Goal: Task Accomplishment & Management: Use online tool/utility

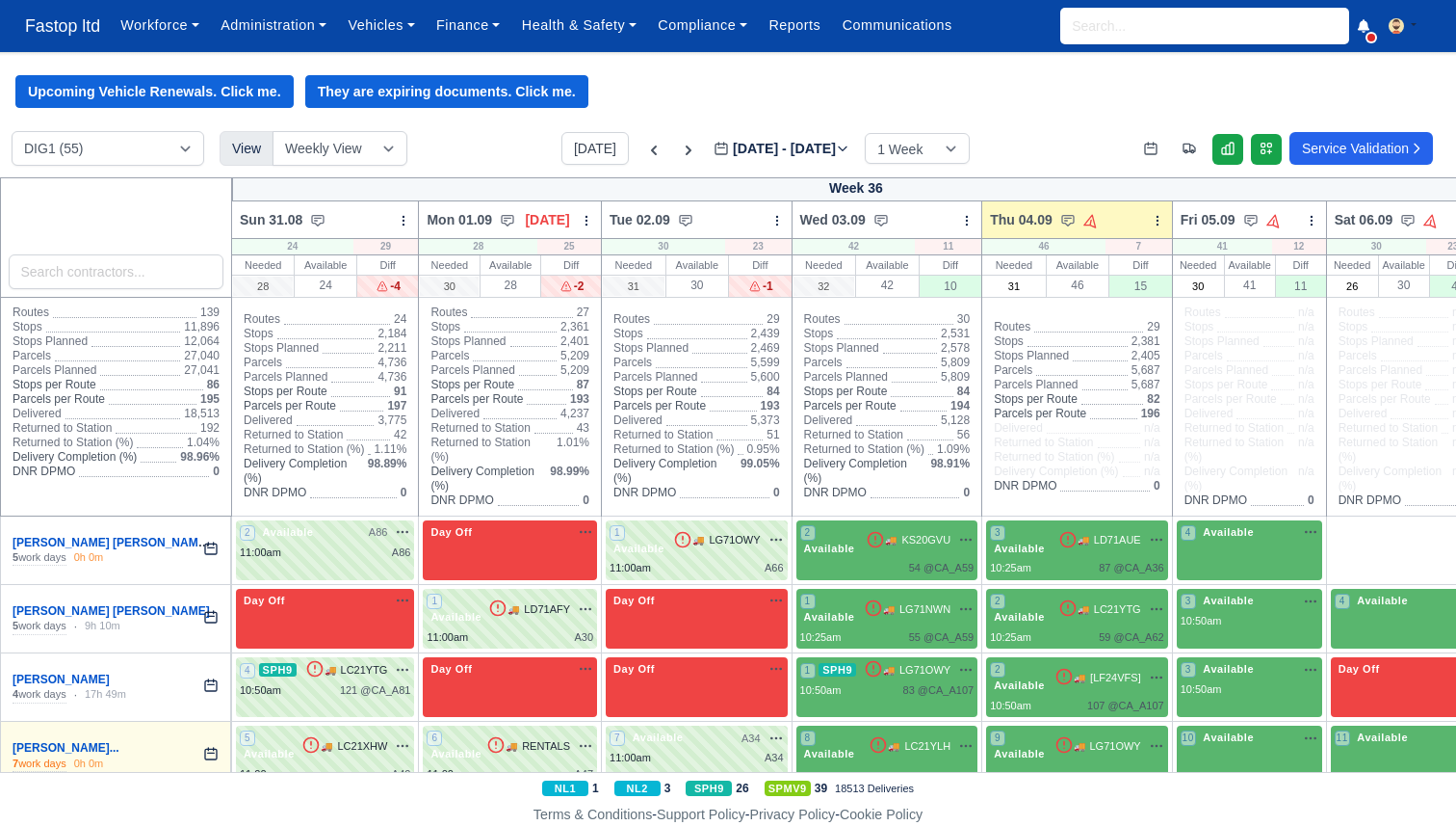
click at [1373, 33] on div "Workforce Manpower Expiring Documents Leave Requests Daily Attendance Daily Tim…" at bounding box center [775, 25] width 1332 height 52
click at [1358, 24] on icon at bounding box center [1364, 26] width 14 height 14
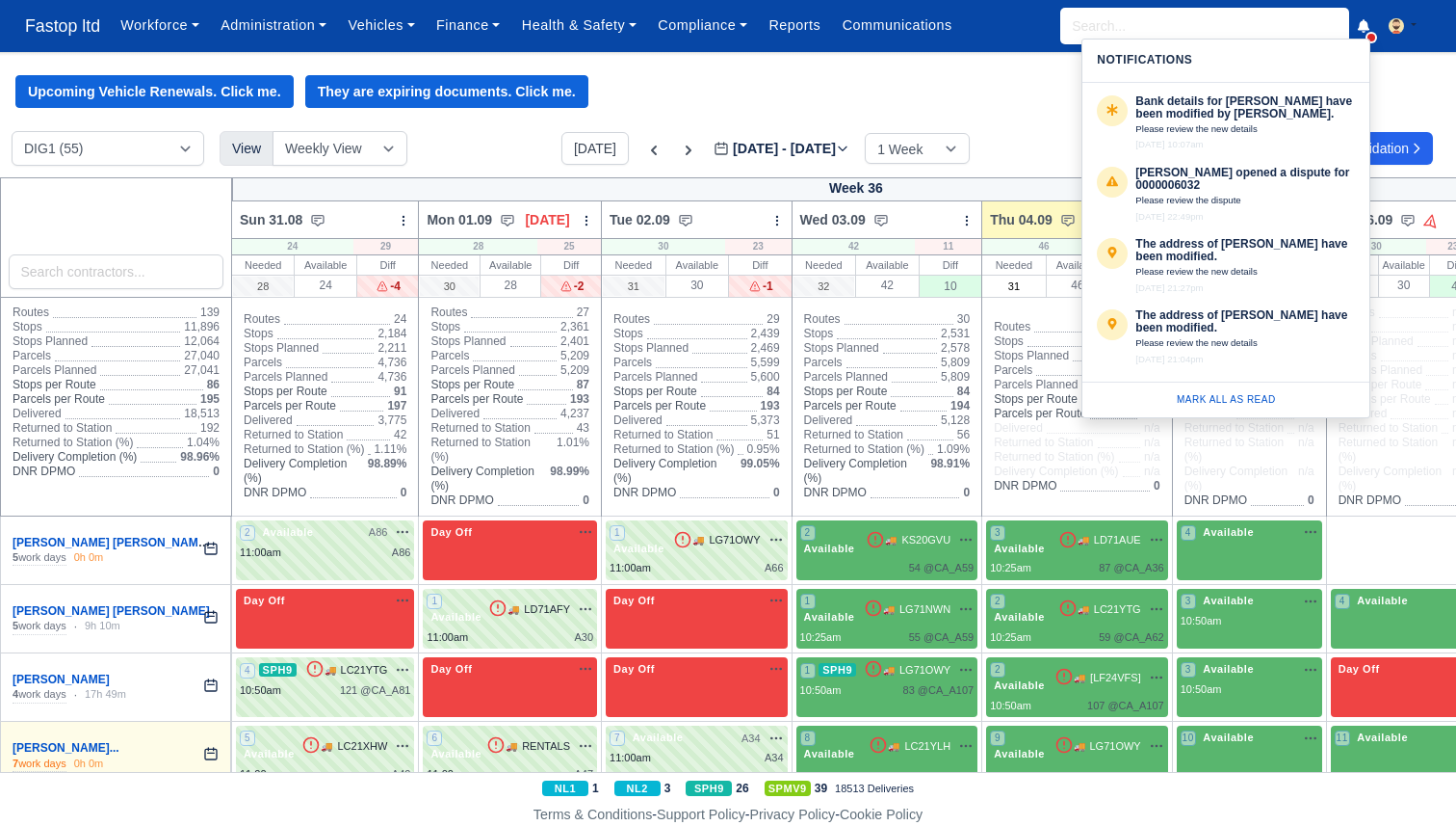
click at [790, 83] on div "Upcoming Vehicle Renewals. Click me. They are expiring documents. Click me." at bounding box center [728, 91] width 1456 height 32
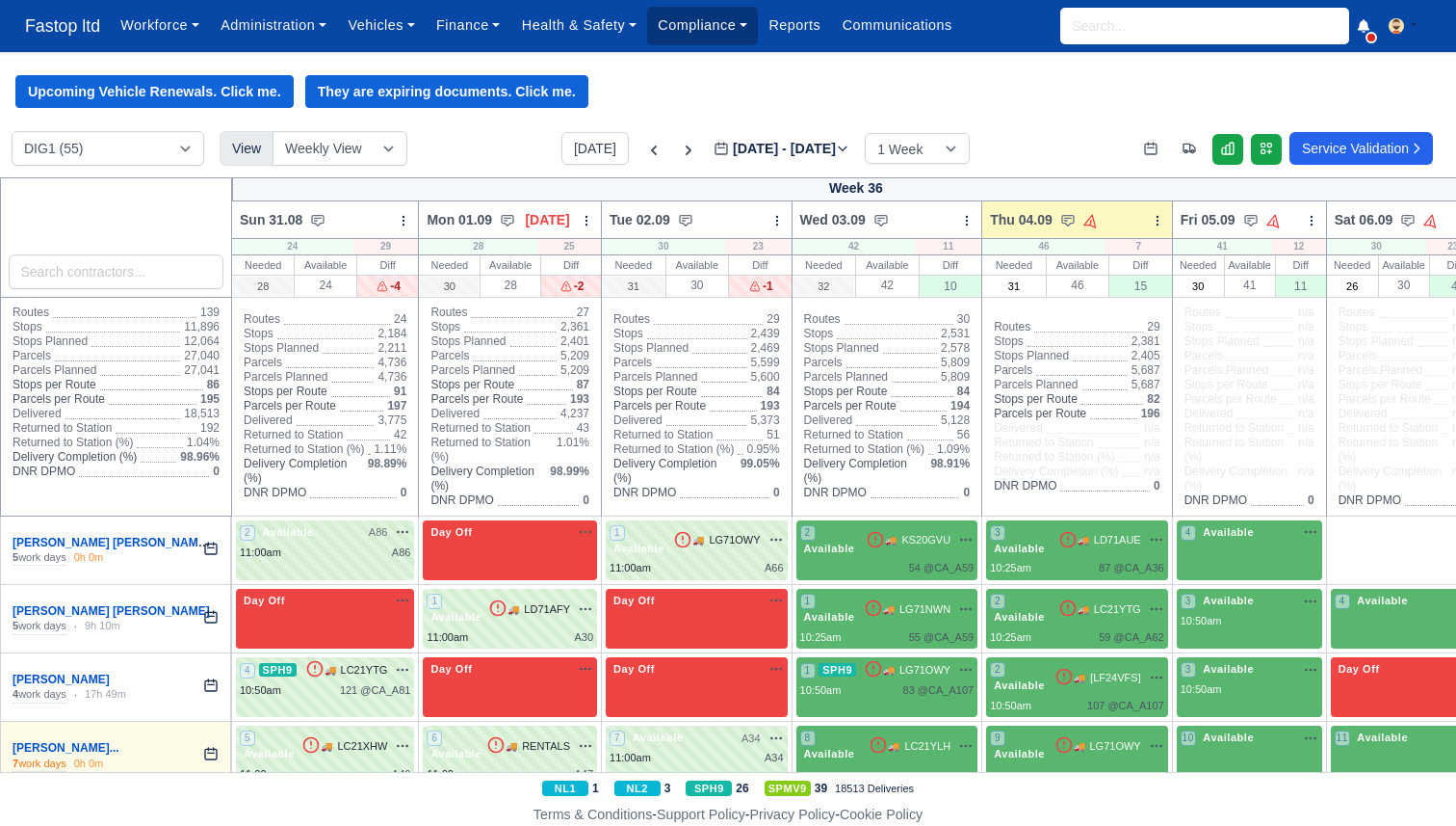
click at [735, 25] on link "Compliance" at bounding box center [703, 25] width 111 height 37
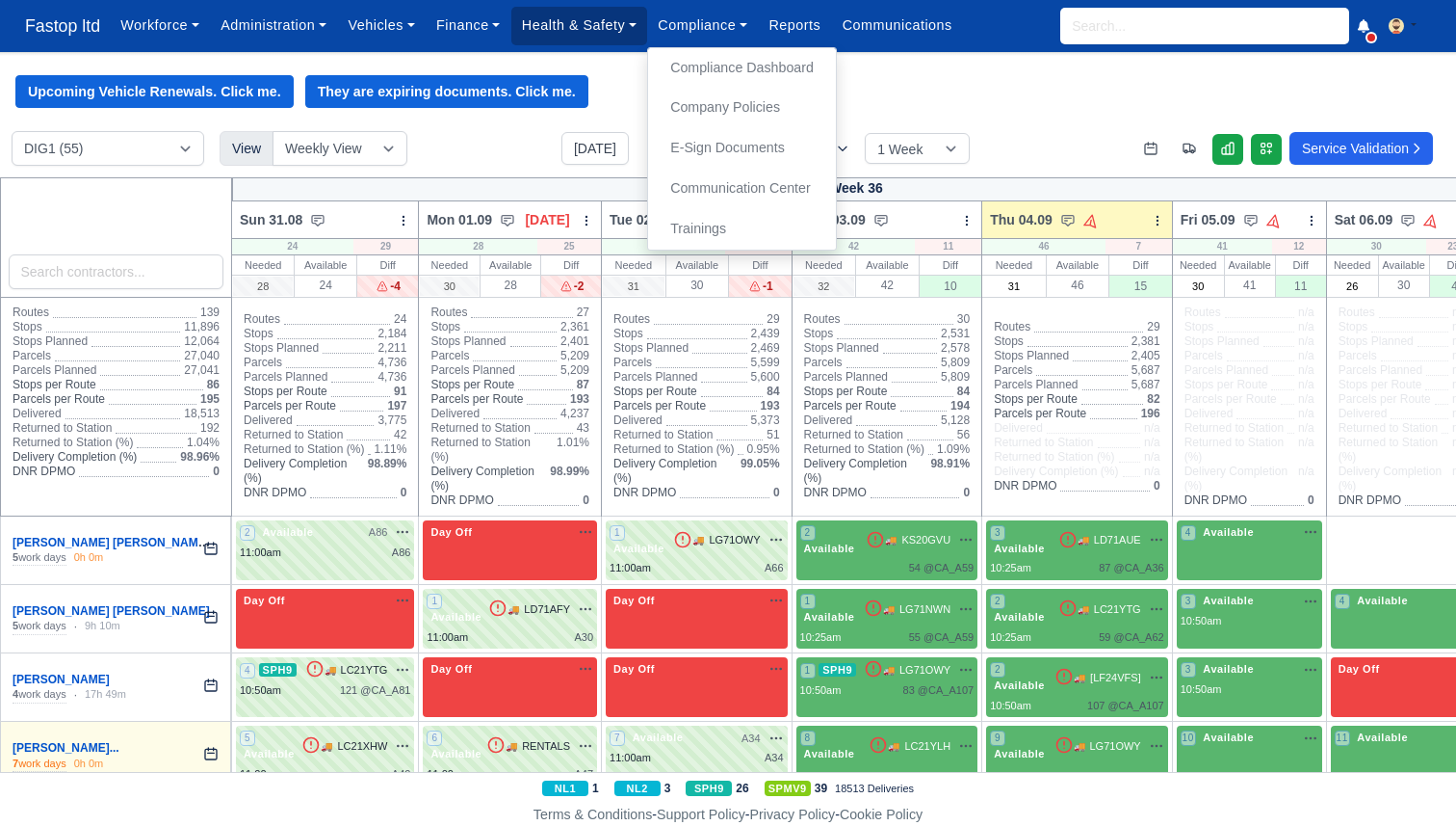
click at [571, 26] on link "Health & Safety" at bounding box center [580, 25] width 137 height 37
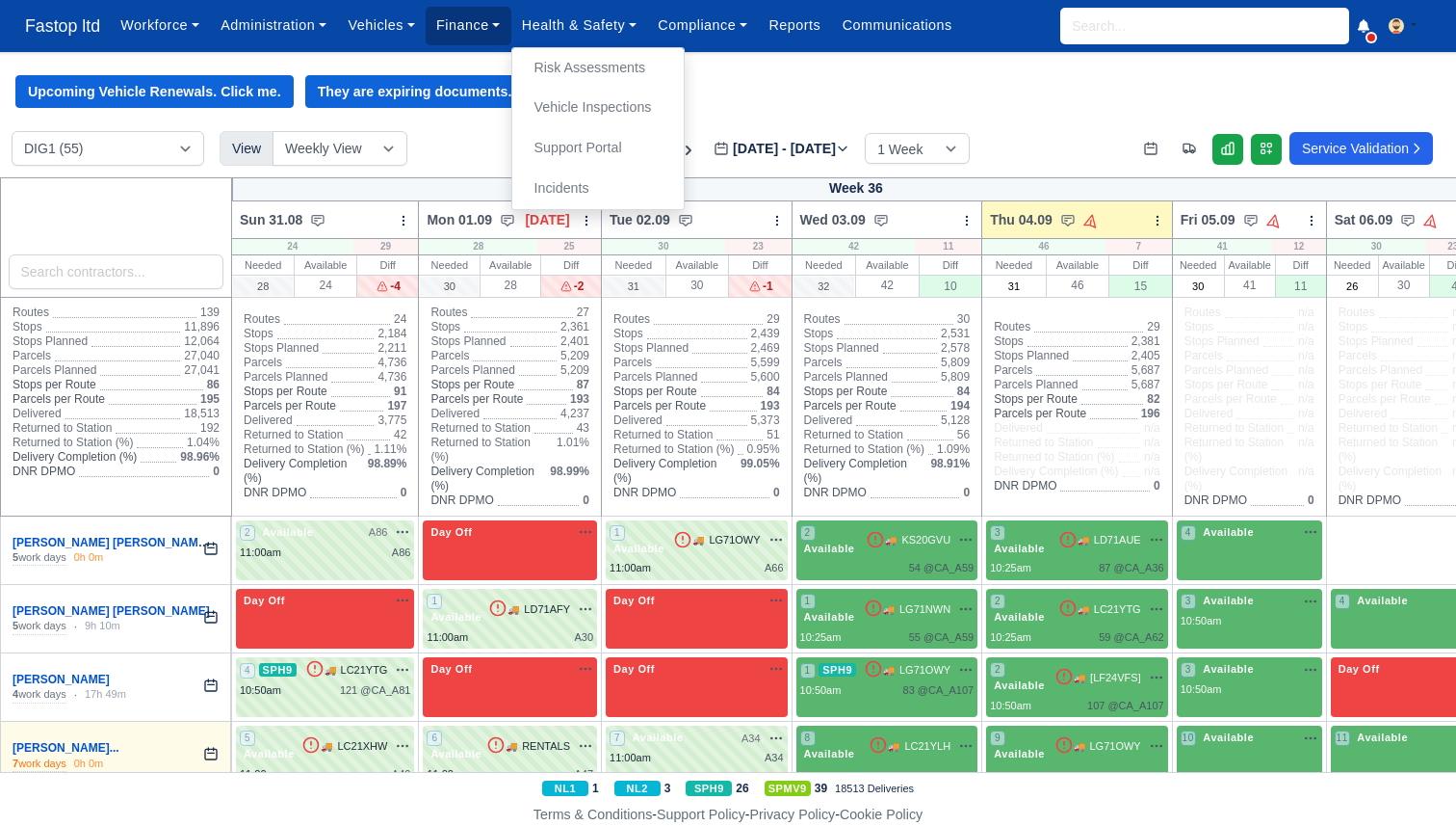
click at [437, 26] on link "Finance" at bounding box center [468, 25] width 85 height 37
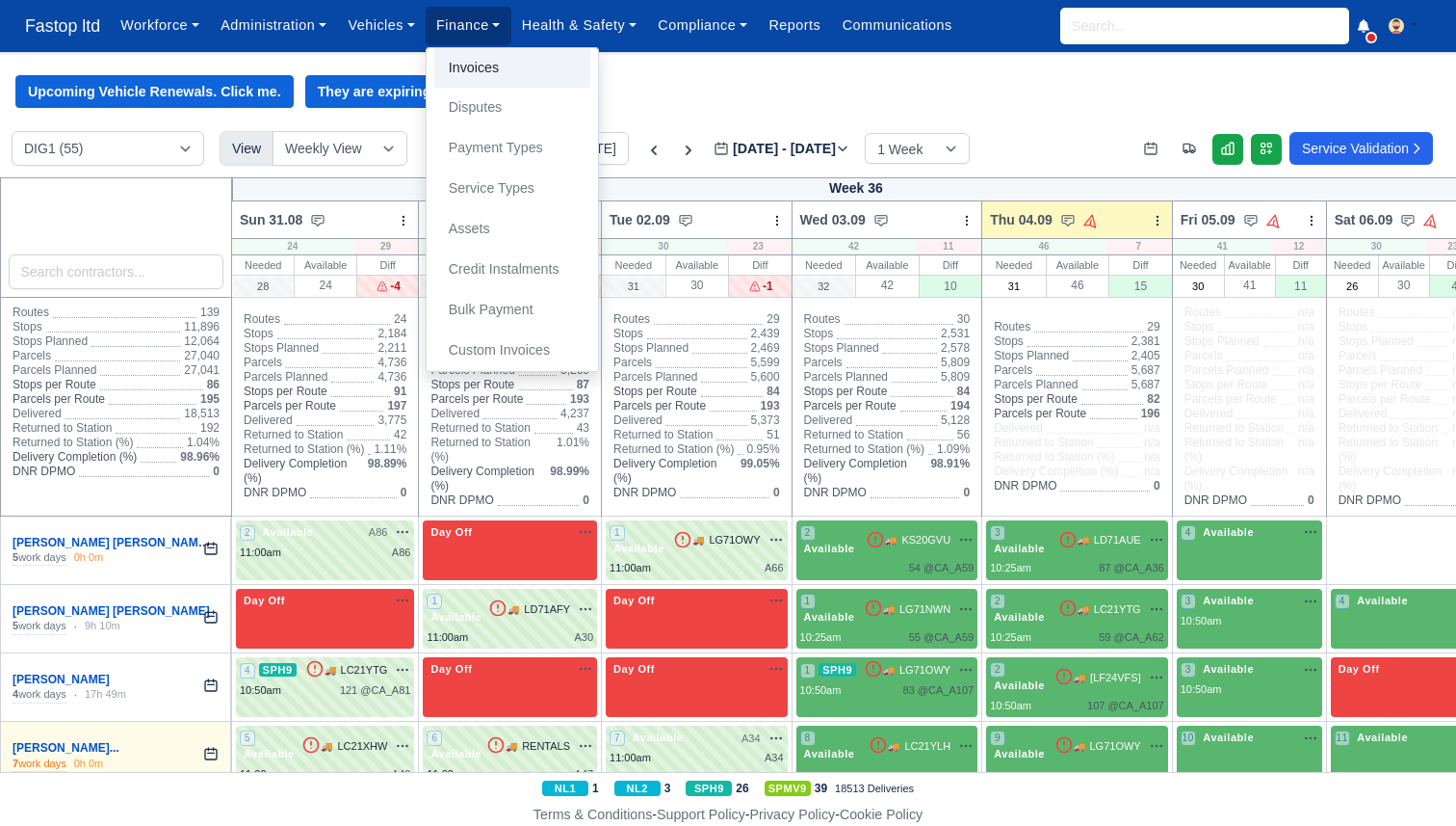
click at [493, 57] on link "Invoices" at bounding box center [511, 68] width 156 height 40
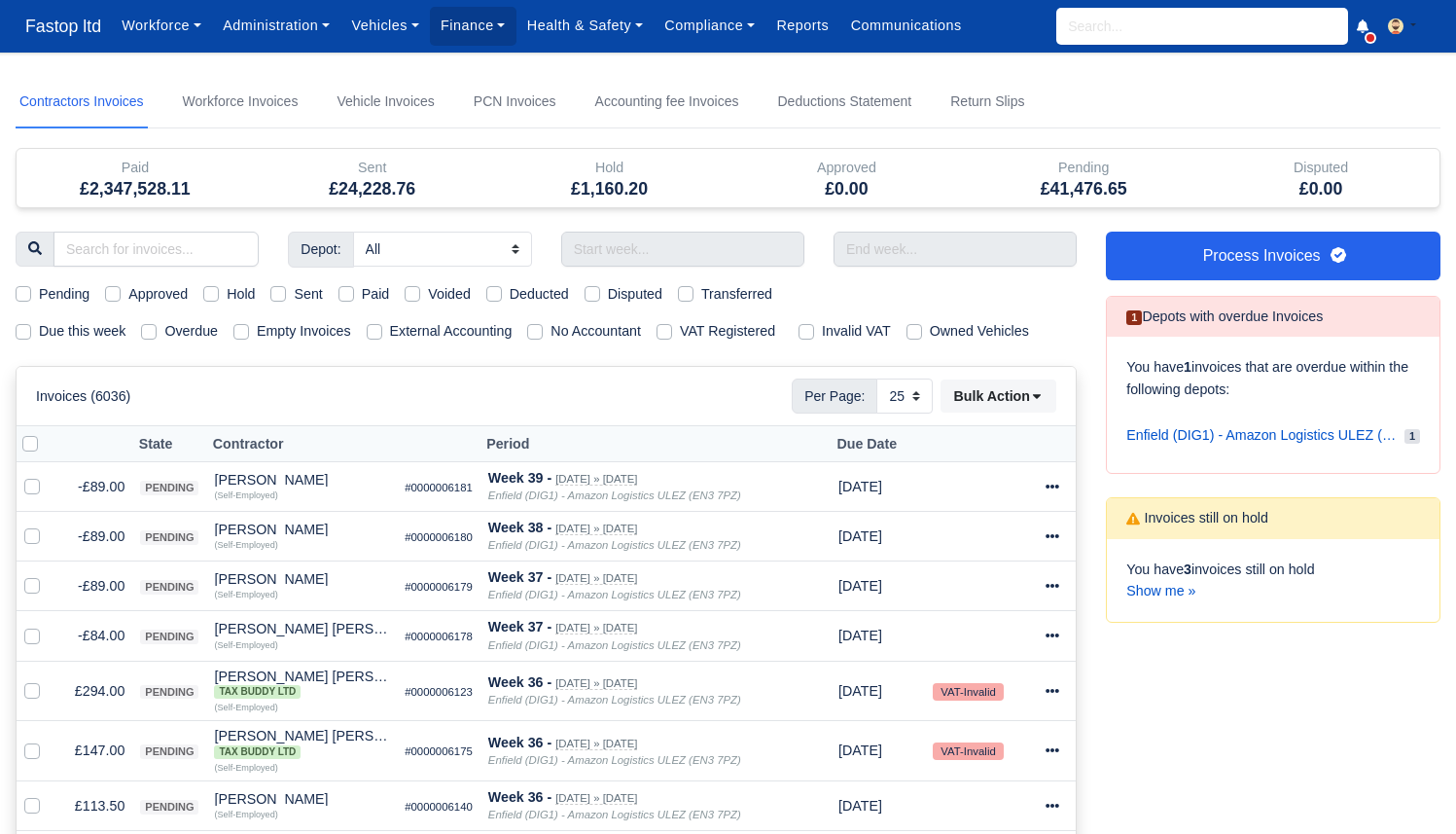
select select "25"
click at [906, 46] on div "Workforce Manpower Expiring Documents Leave Requests Daily Attendance Daily Tim…" at bounding box center [775, 26] width 1329 height 52
click at [919, 36] on link "Communications" at bounding box center [905, 26] width 134 height 38
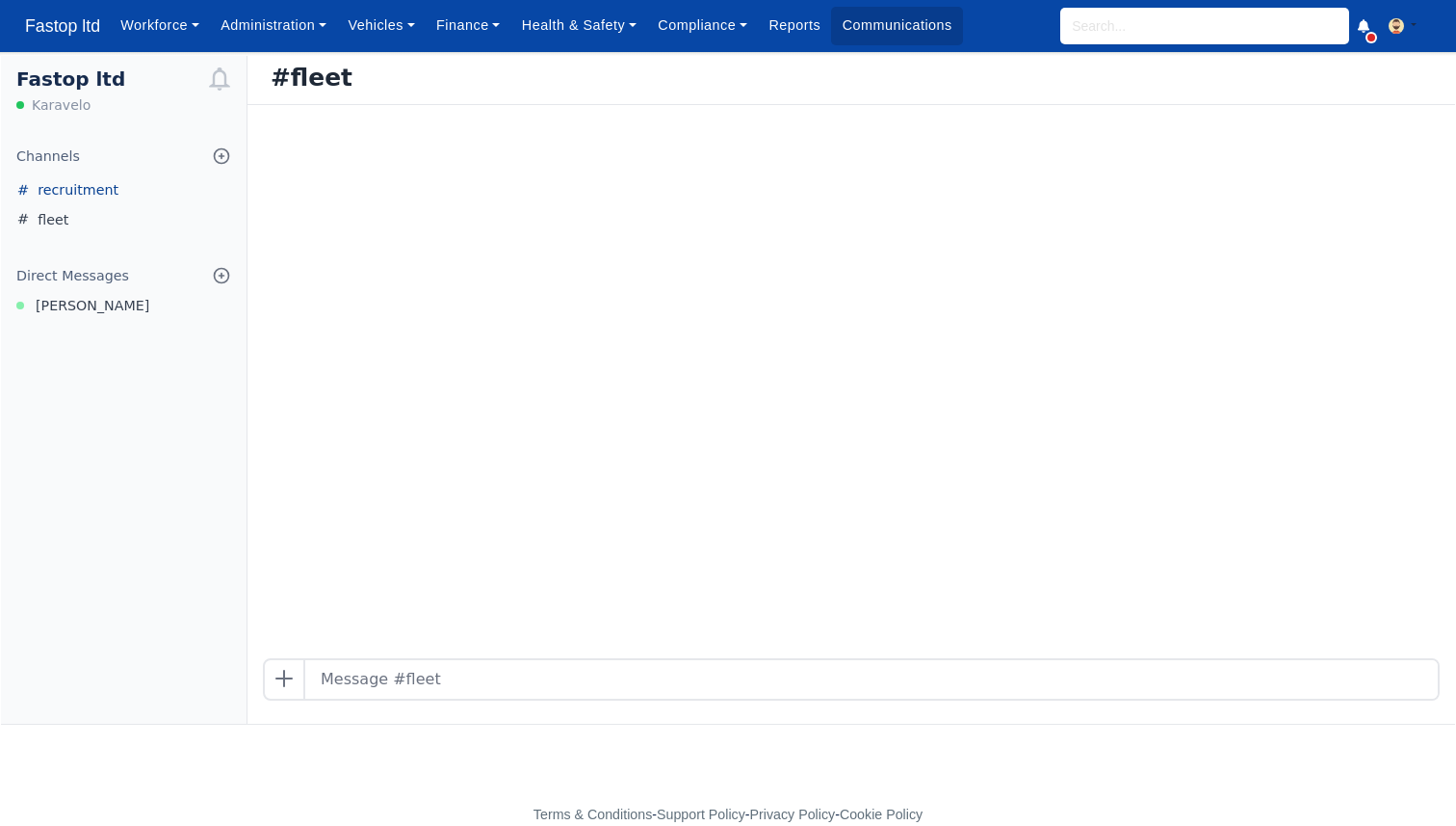
click at [105, 194] on link "recruitment" at bounding box center [123, 190] width 246 height 29
click at [59, 222] on link "fleet" at bounding box center [123, 219] width 246 height 29
click at [86, 185] on link "recruitment" at bounding box center [123, 190] width 246 height 29
click at [71, 217] on link "fleet" at bounding box center [123, 219] width 246 height 29
click at [473, 37] on link "Finance" at bounding box center [468, 25] width 85 height 37
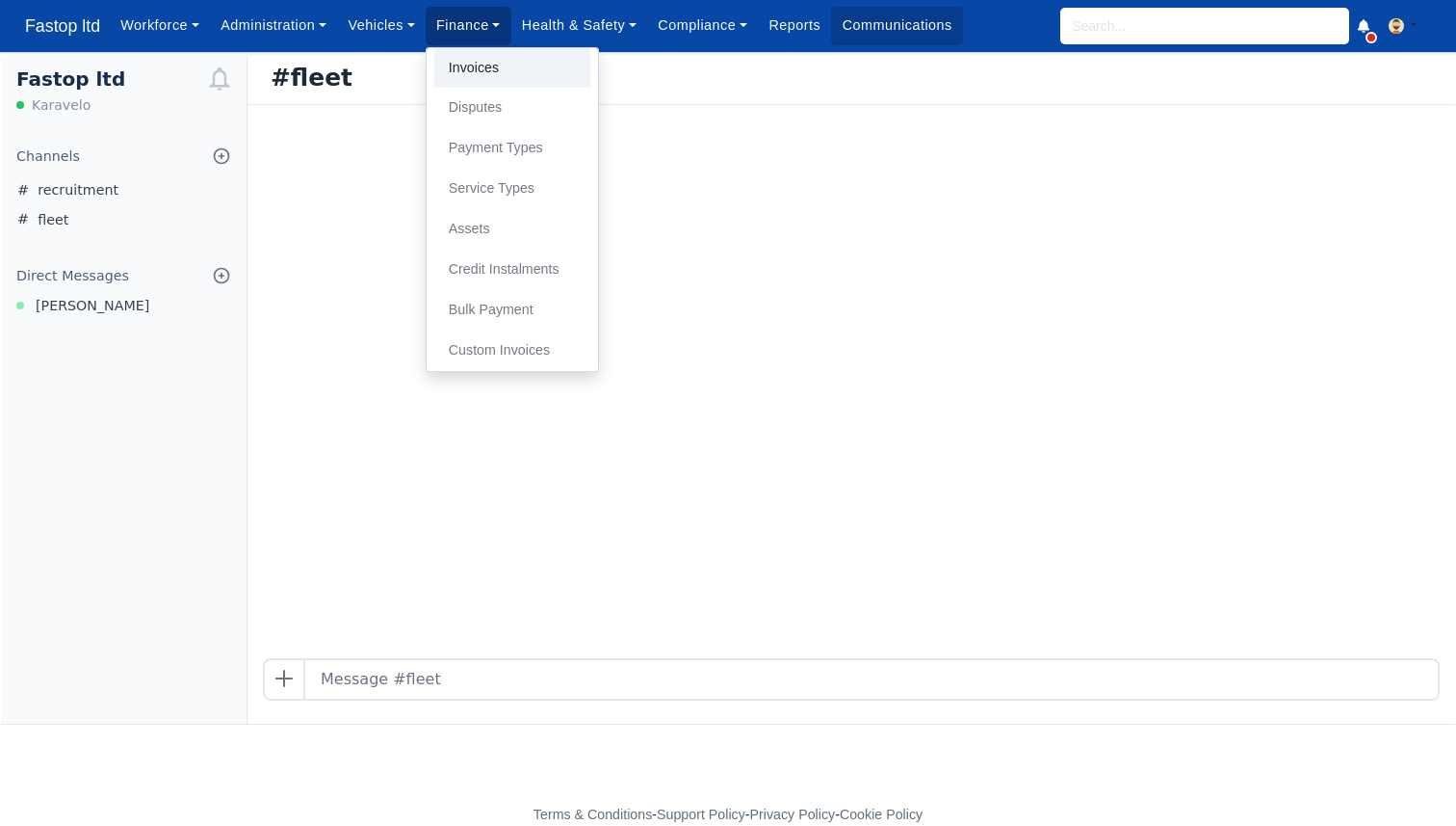
click at [485, 66] on link "Invoices" at bounding box center [511, 68] width 156 height 40
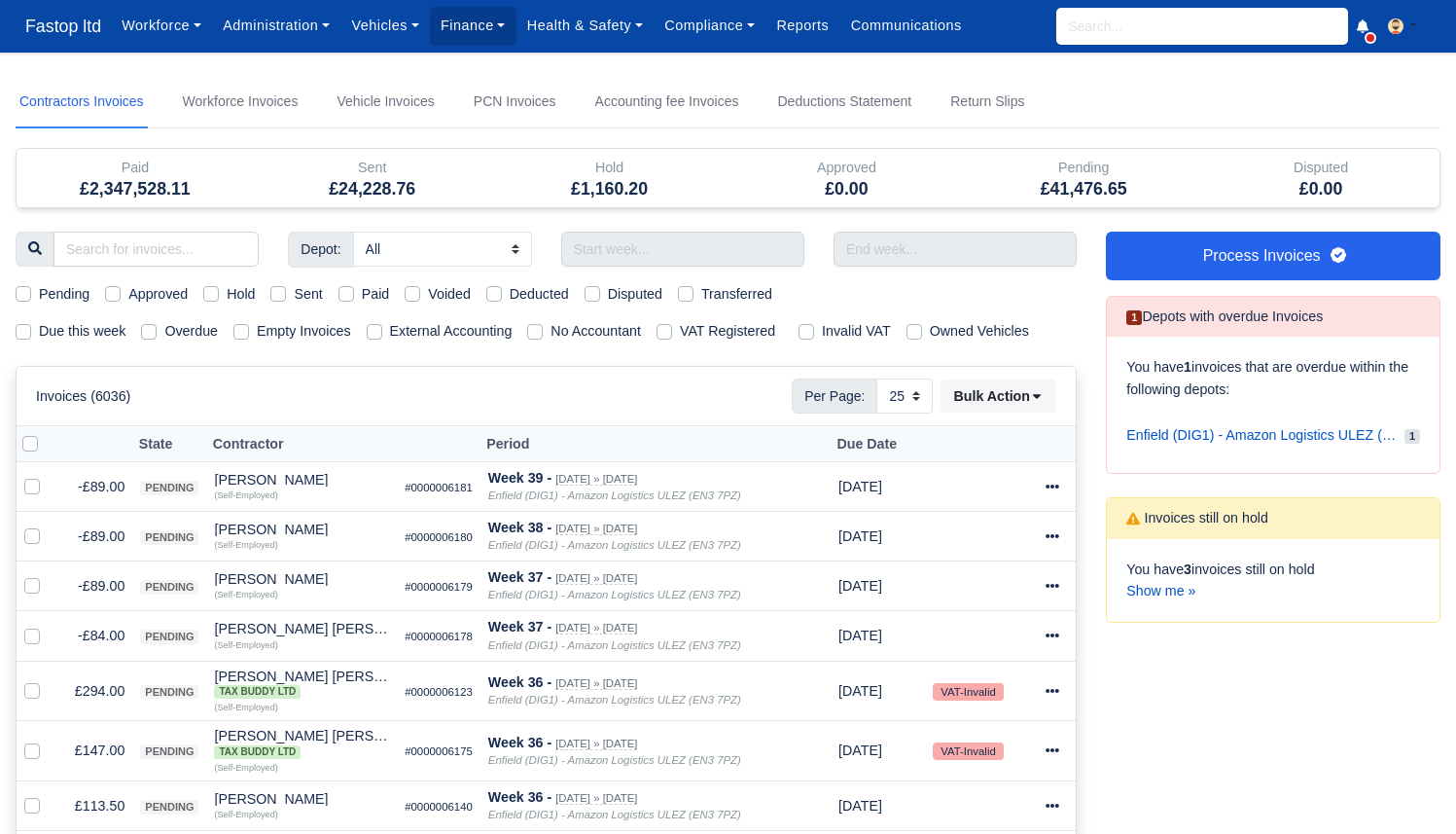
select select "25"
click at [200, 32] on link "Workforce" at bounding box center [161, 26] width 101 height 38
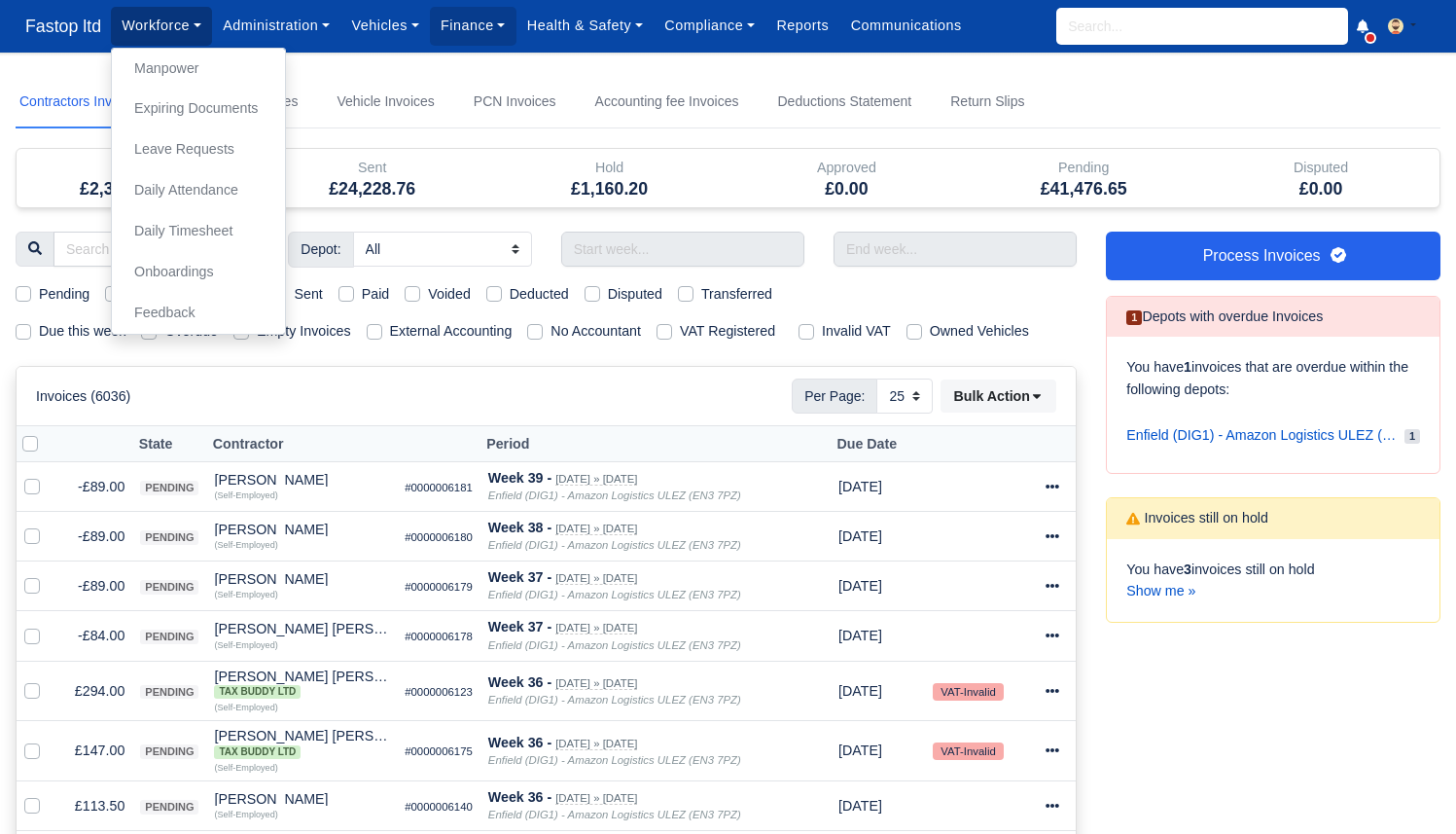
click at [200, 32] on link "Workforce" at bounding box center [161, 26] width 101 height 38
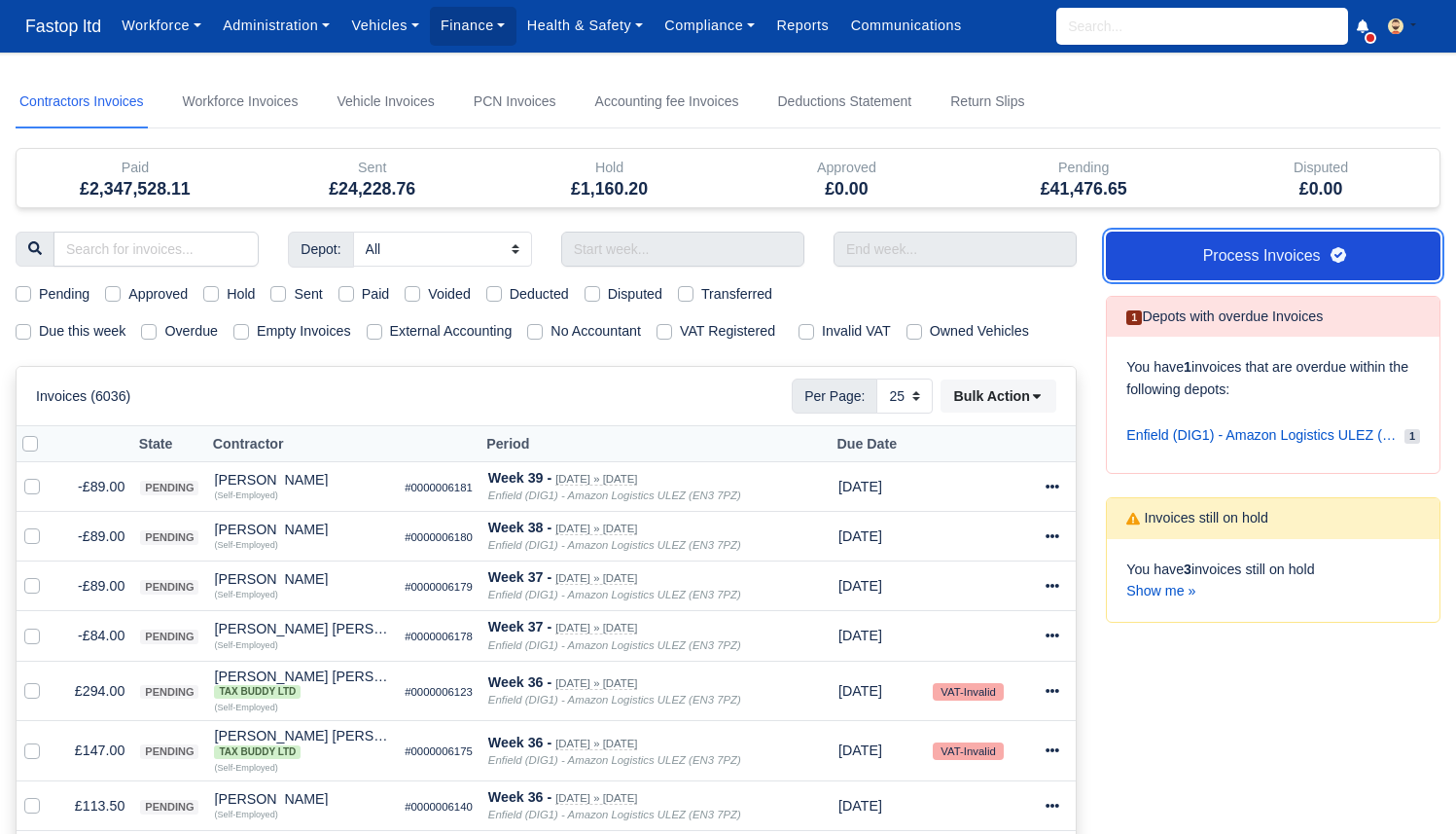
click at [1259, 250] on link "Process Invoices" at bounding box center [1273, 255] width 334 height 48
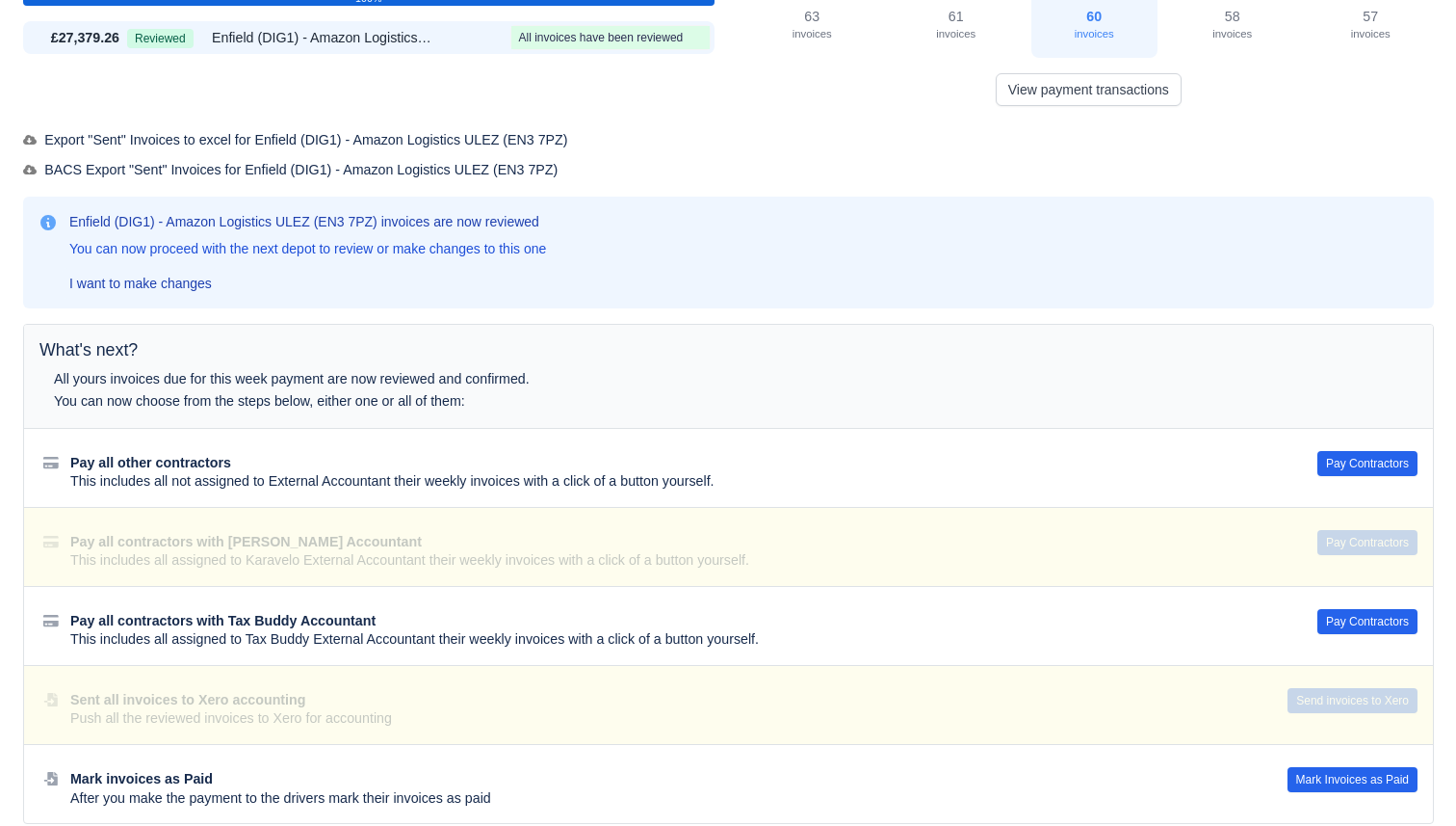
scroll to position [139, 0]
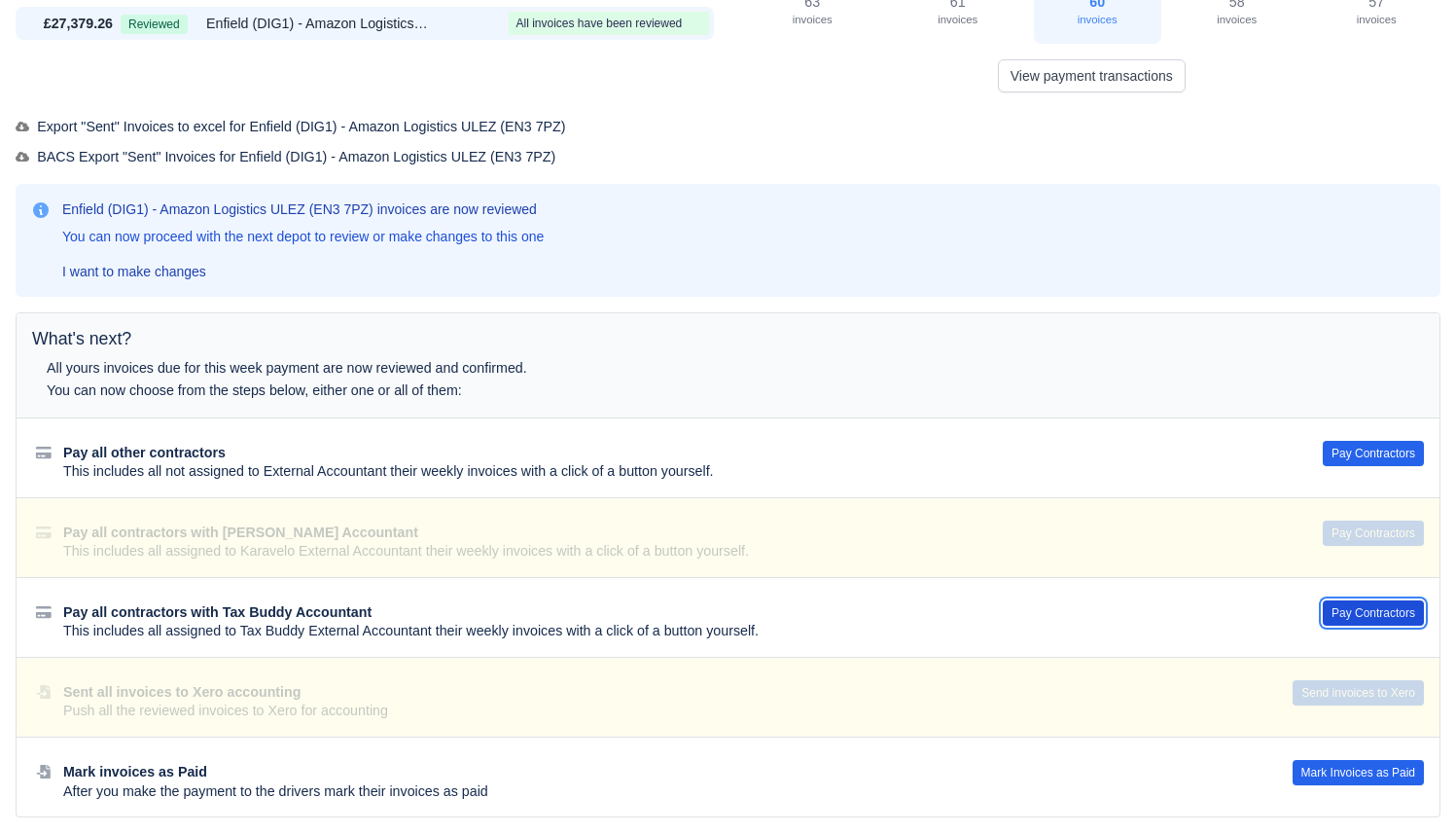
click at [1339, 612] on button "Pay Contractors" at bounding box center [1373, 613] width 101 height 26
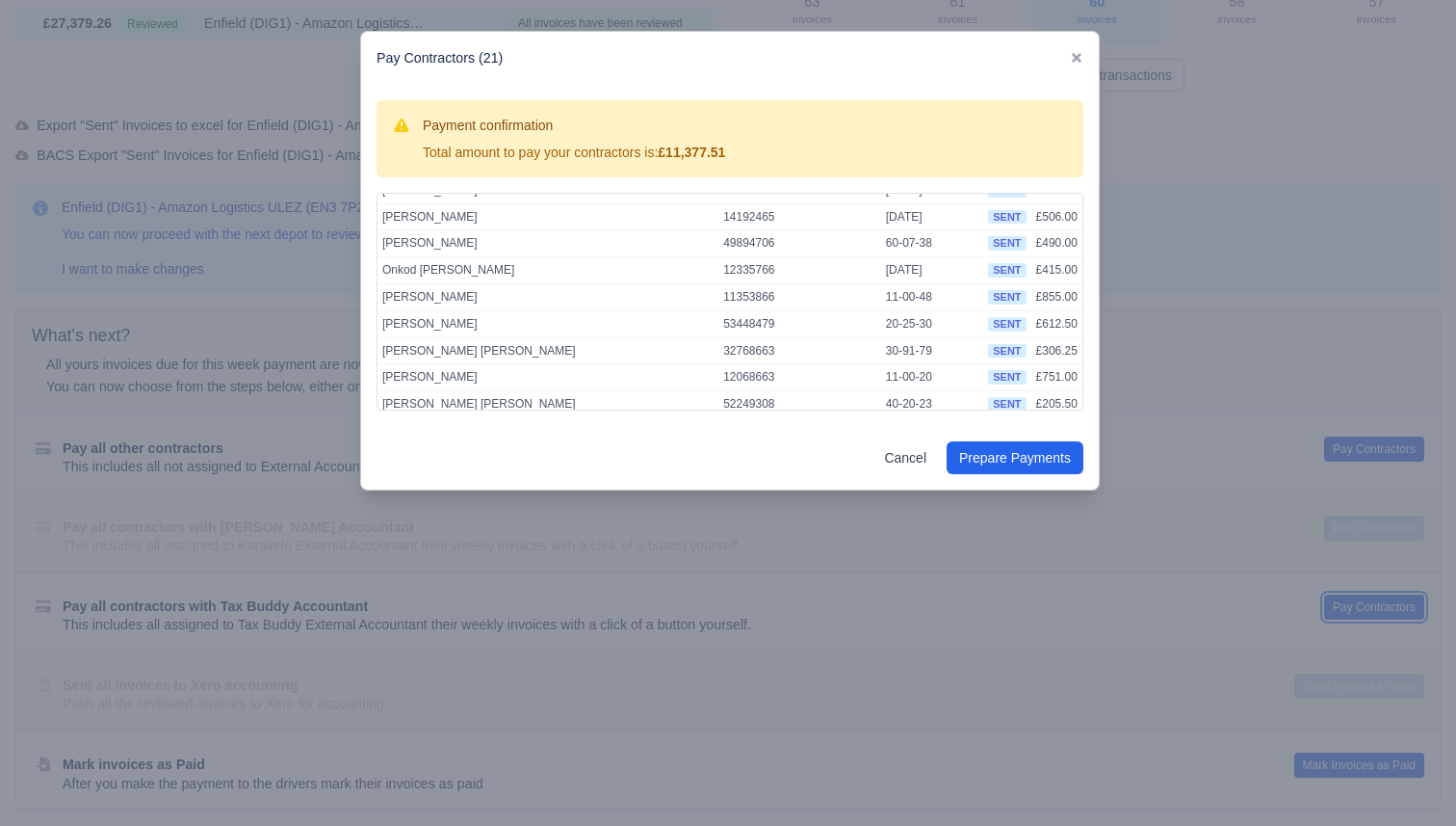
scroll to position [373, 0]
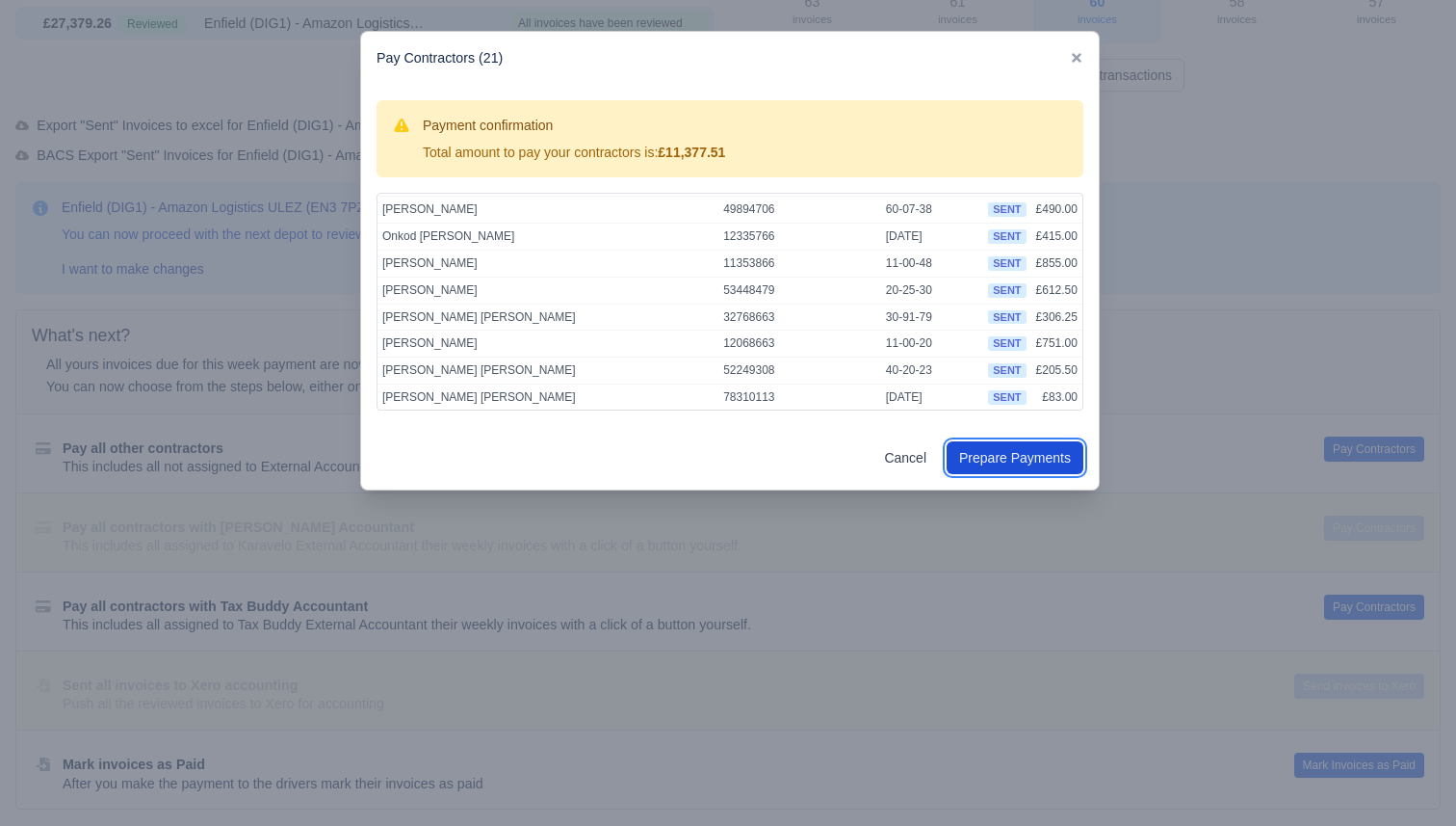
click at [1020, 457] on button "Prepare Payments" at bounding box center [1015, 457] width 137 height 32
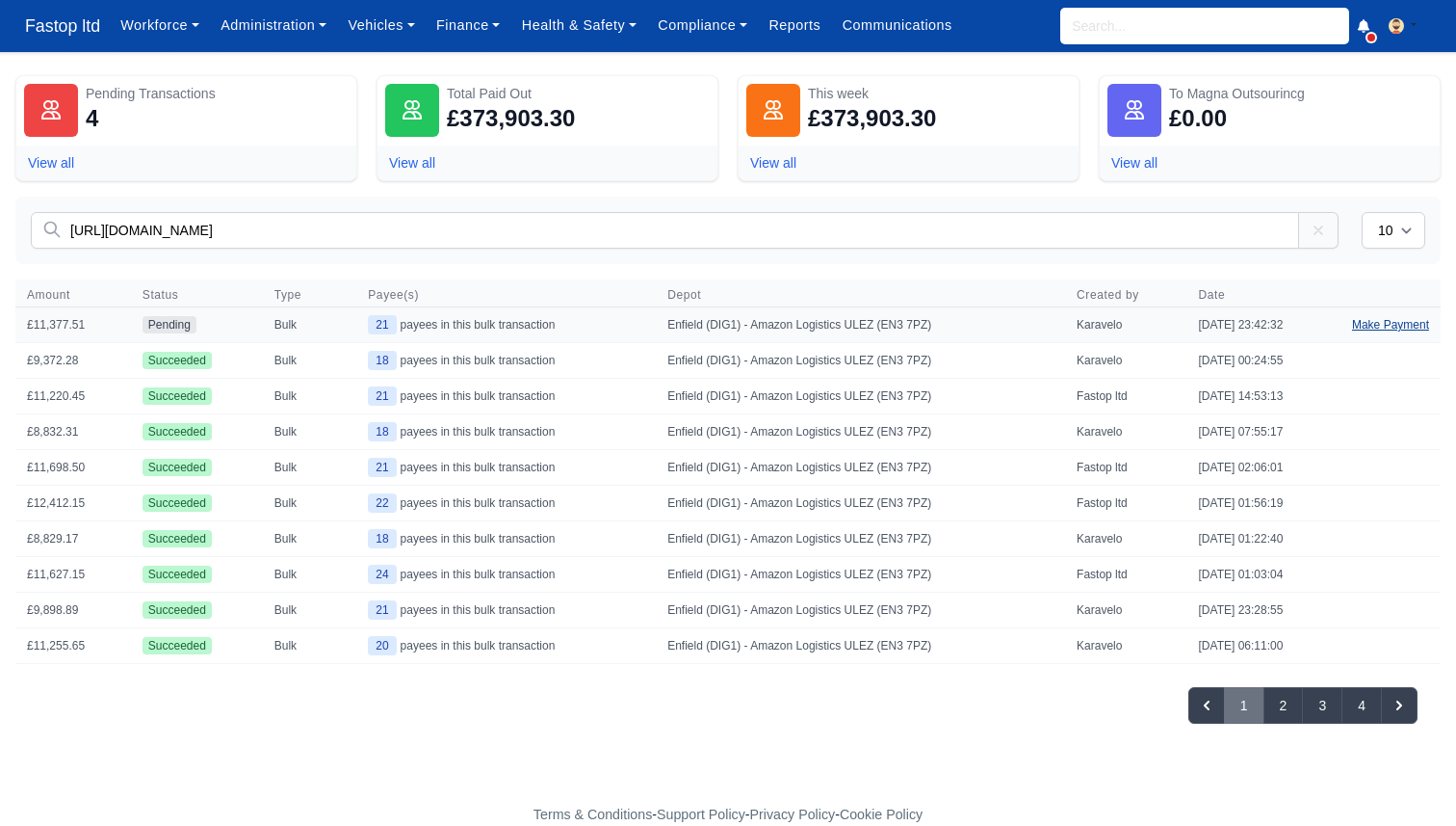
type input "https://fastop.karavelo.com/banking/transactions/37"
click at [1370, 325] on link "Make Payment" at bounding box center [1390, 324] width 100 height 34
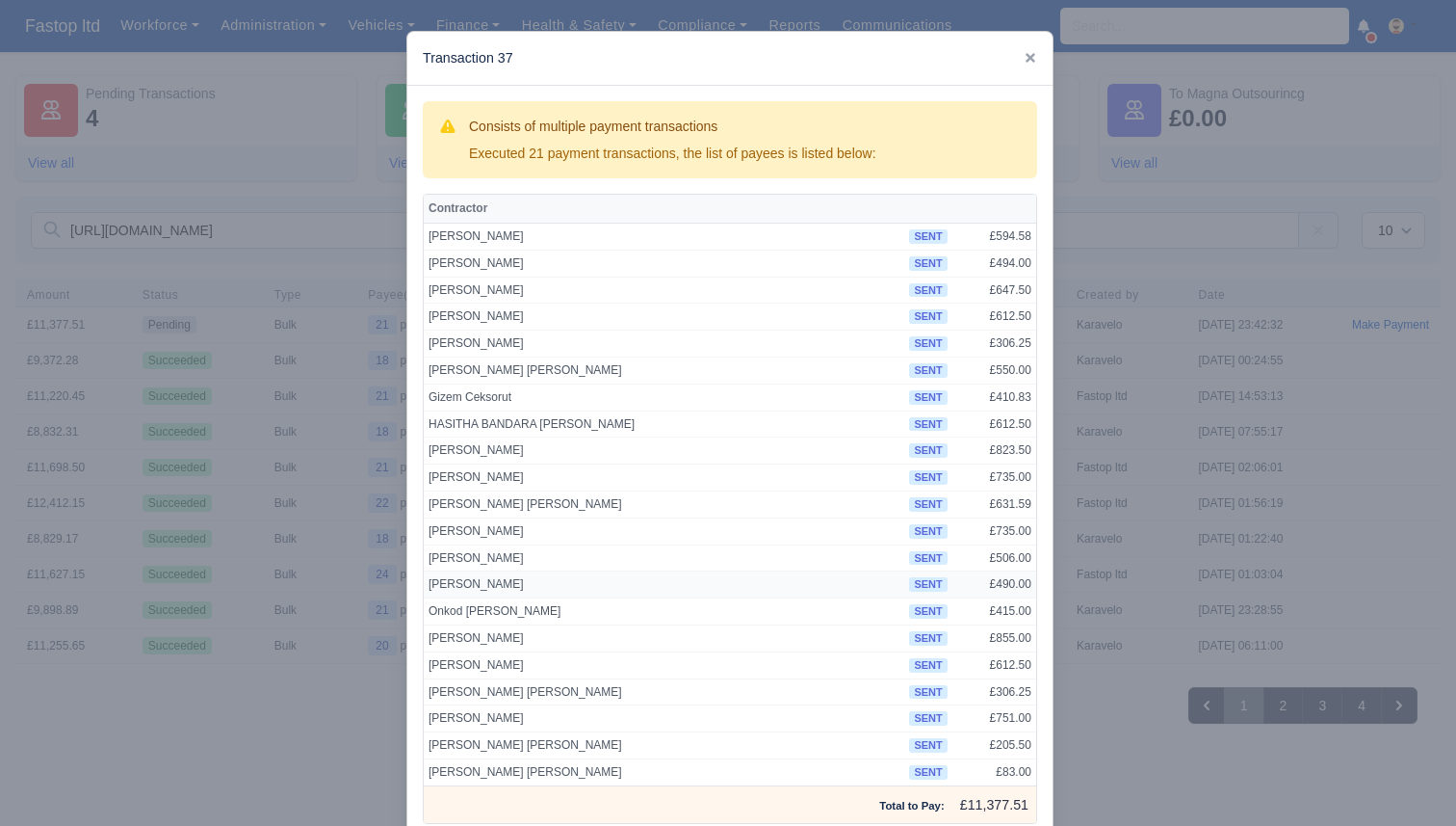
scroll to position [110, 0]
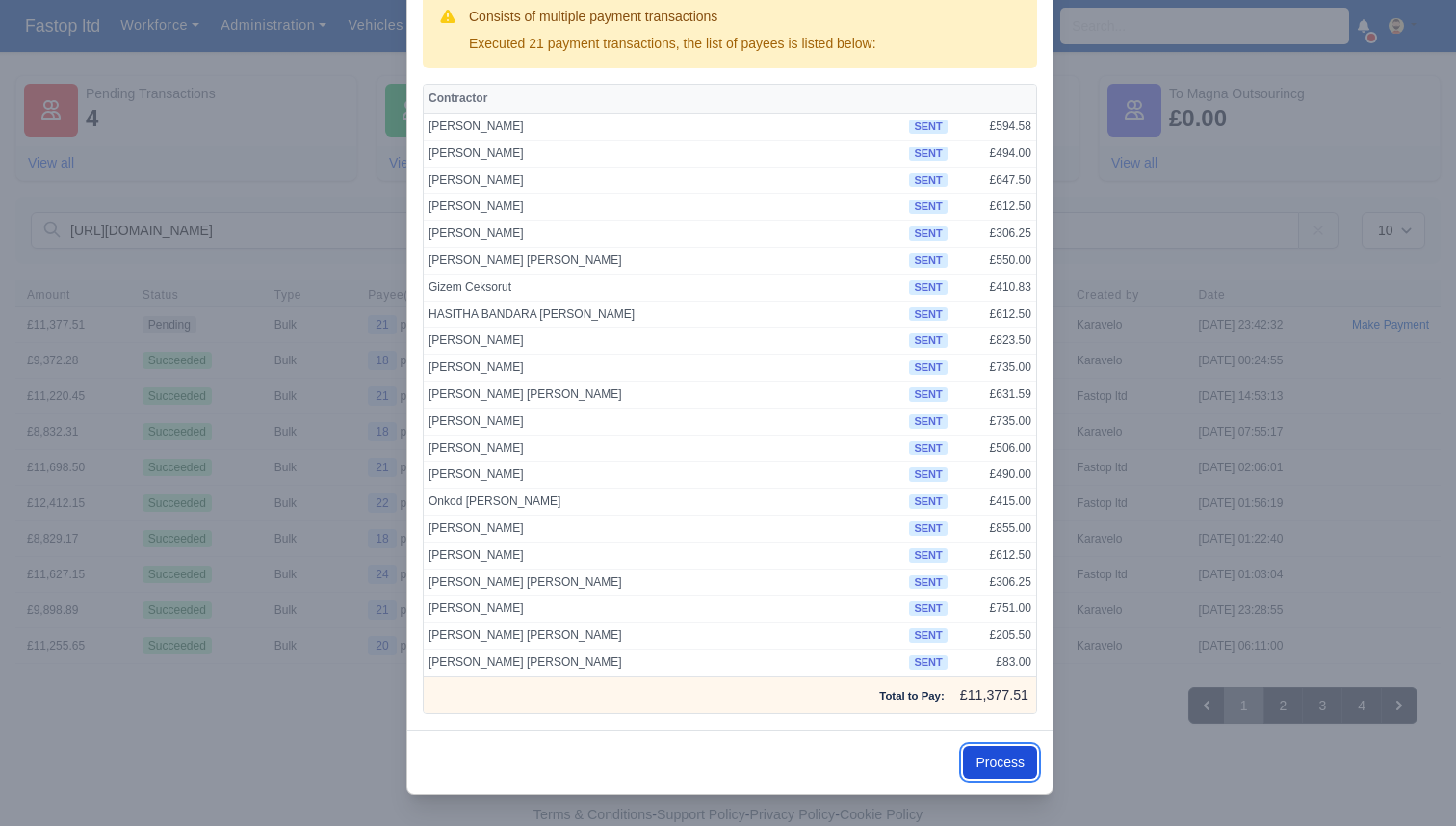
click at [997, 766] on button "Process" at bounding box center [1000, 761] width 74 height 32
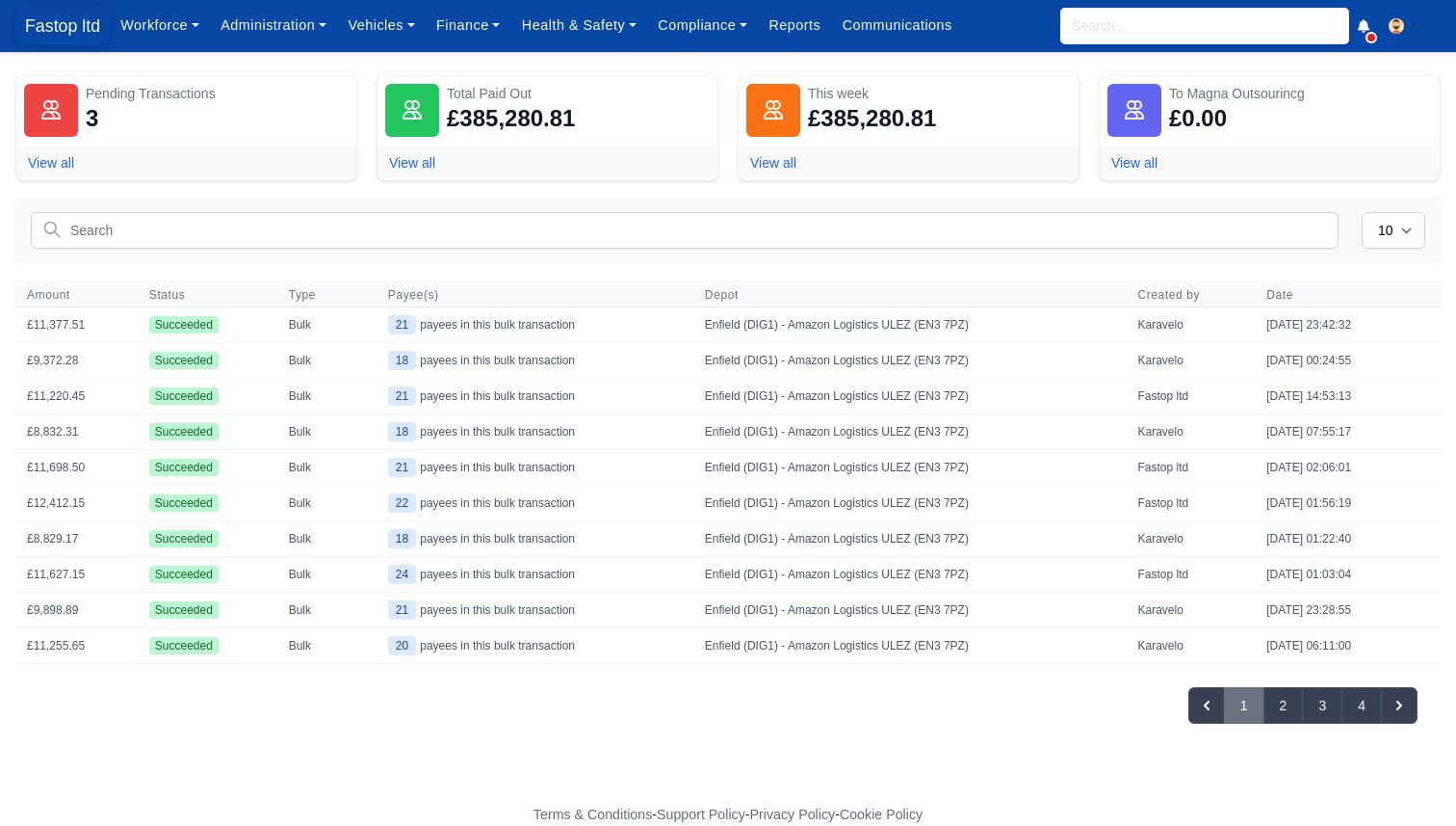
click at [89, 28] on span "Fastop ltd" at bounding box center [63, 25] width 94 height 38
